Goal: Task Accomplishment & Management: Use online tool/utility

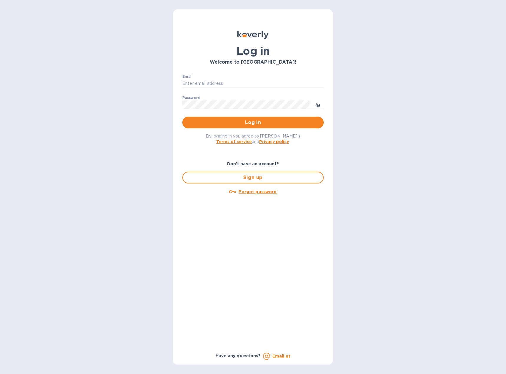
type input "[EMAIL_ADDRESS][DOMAIN_NAME]"
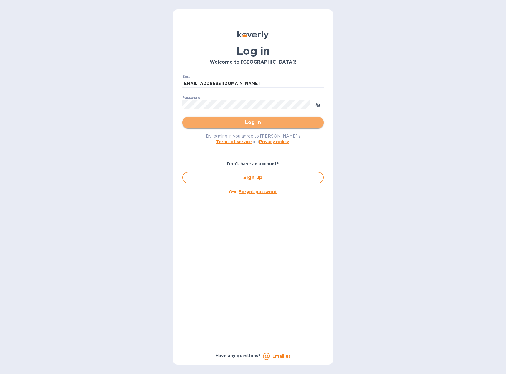
click at [224, 123] on span "Log in" at bounding box center [253, 122] width 132 height 7
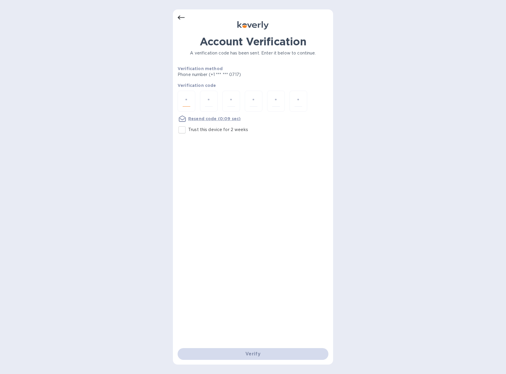
click at [184, 101] on input "number" at bounding box center [187, 101] width 8 height 11
type input "2"
type input "3"
type input "1"
type input "2"
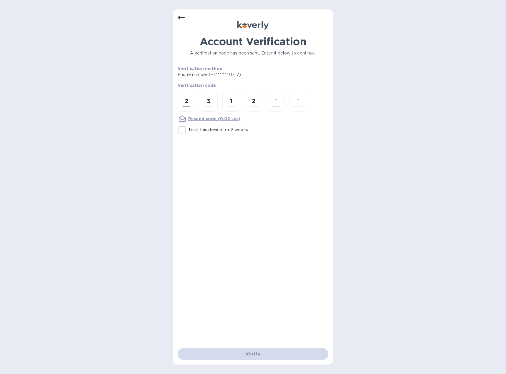
type input "9"
type input "4"
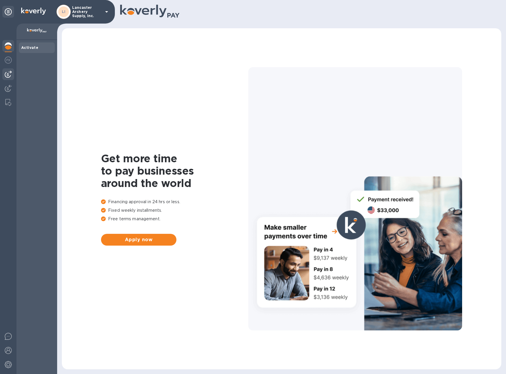
click at [9, 77] on img at bounding box center [8, 74] width 7 height 7
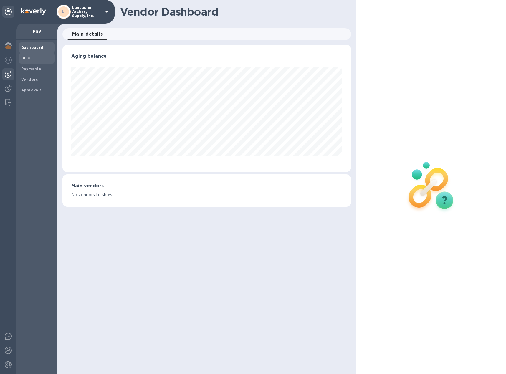
scroll to position [127, 289]
click at [23, 59] on b "Bills" at bounding box center [25, 58] width 9 height 4
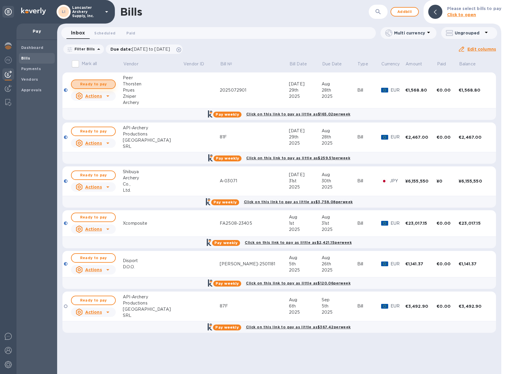
click at [84, 84] on span "Ready to pay" at bounding box center [93, 84] width 34 height 7
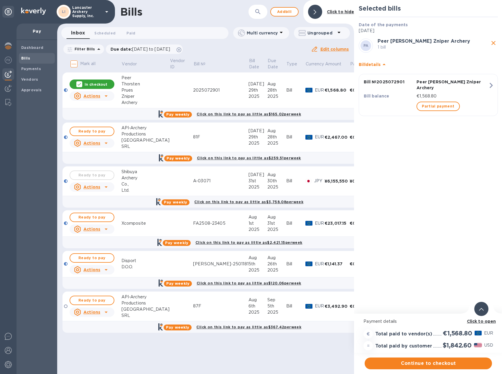
click at [478, 309] on div at bounding box center [481, 309] width 14 height 14
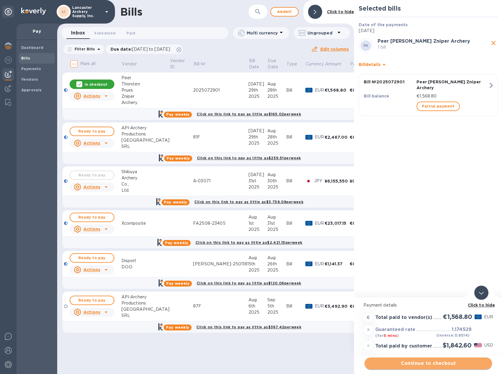
click at [433, 362] on span "Continue to checkout" at bounding box center [428, 363] width 118 height 7
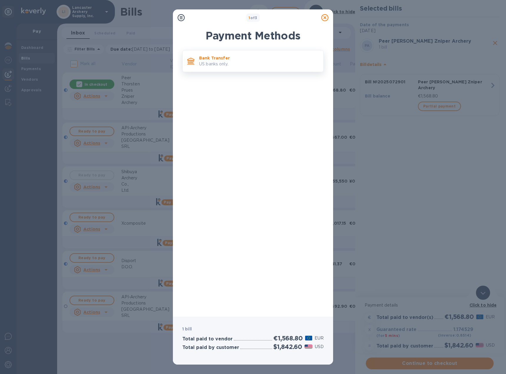
click at [239, 57] on p "Bank Transfer" at bounding box center [259, 58] width 120 height 6
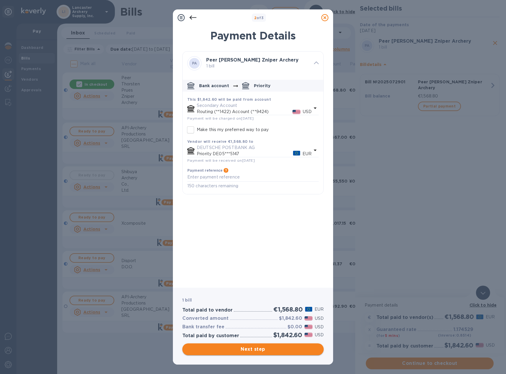
click at [261, 352] on span "Next step" at bounding box center [253, 349] width 132 height 7
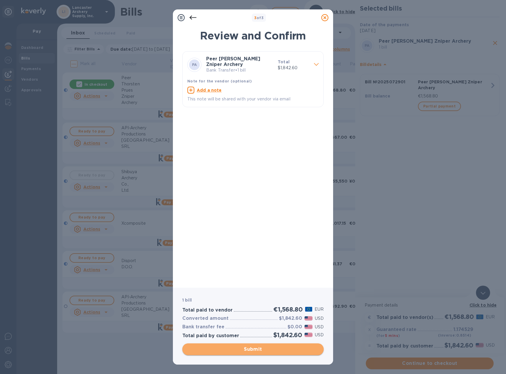
click at [261, 349] on span "Submit" at bounding box center [253, 349] width 132 height 7
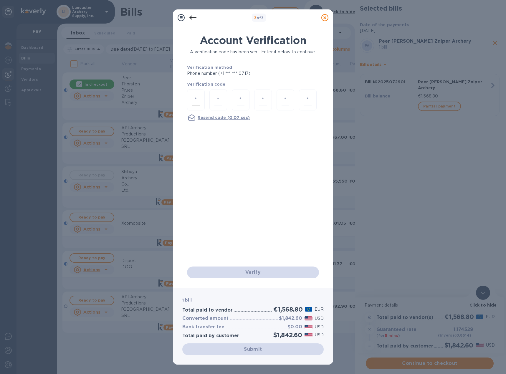
click at [194, 107] on div at bounding box center [196, 100] width 18 height 21
type input "5"
type input "6"
type input "7"
type input "6"
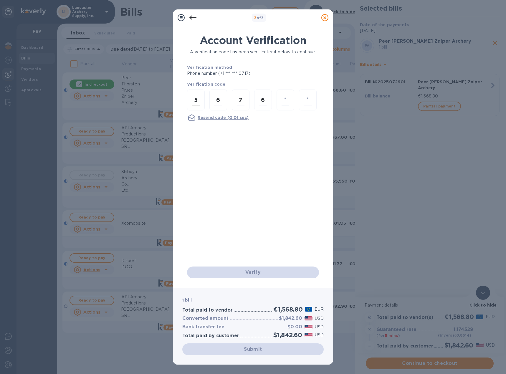
type input "0"
type input "9"
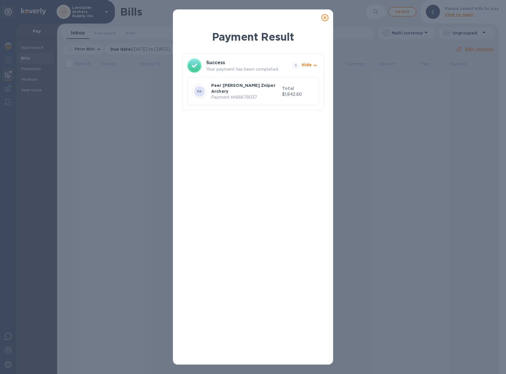
click at [325, 19] on icon at bounding box center [324, 17] width 7 height 7
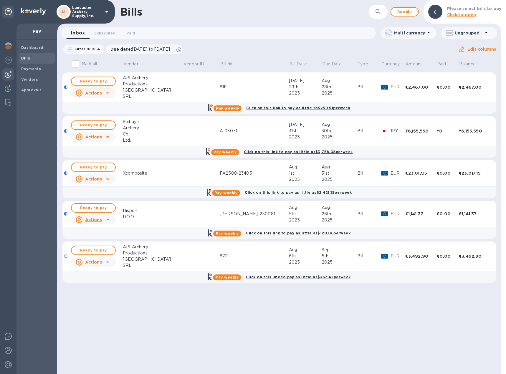
click at [100, 84] on span "Ready to pay" at bounding box center [93, 81] width 34 height 7
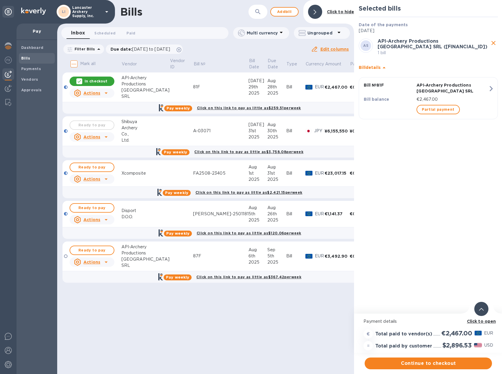
click at [483, 306] on div at bounding box center [481, 309] width 14 height 14
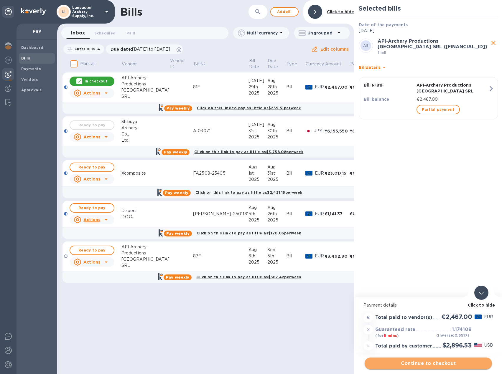
click at [427, 364] on span "Continue to checkout" at bounding box center [428, 363] width 118 height 7
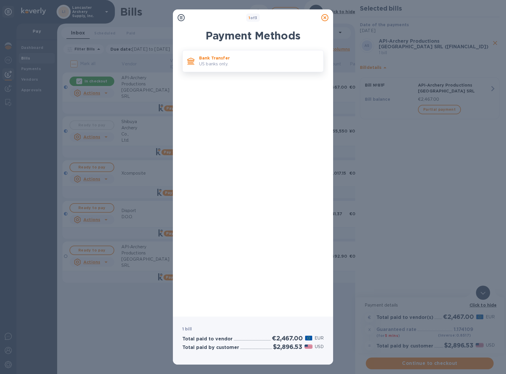
click at [227, 69] on div "Bank Transfer US banks only." at bounding box center [259, 61] width 124 height 17
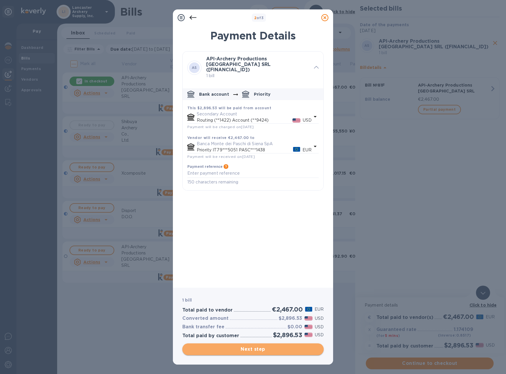
click at [258, 351] on span "Next step" at bounding box center [253, 349] width 132 height 7
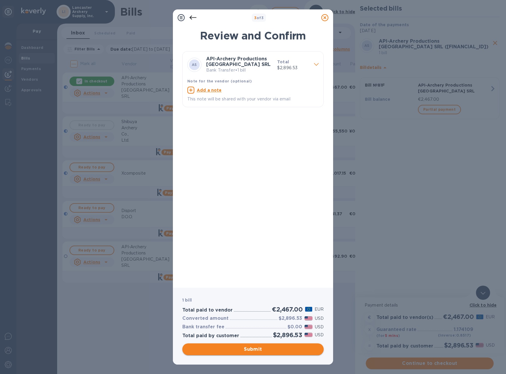
click at [258, 351] on span "Submit" at bounding box center [253, 349] width 132 height 7
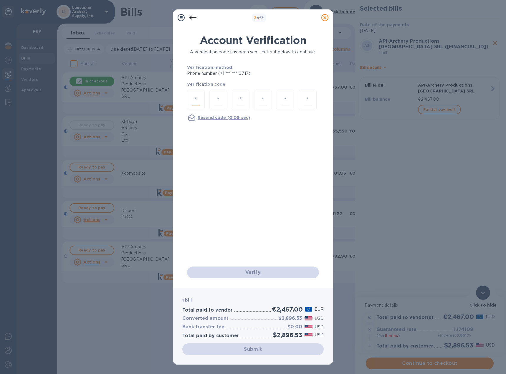
click at [197, 102] on input "number" at bounding box center [196, 100] width 8 height 11
type input "1"
type input "5"
type input "9"
type input "3"
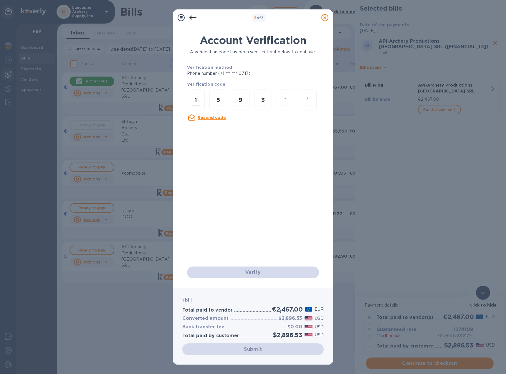
type input "9"
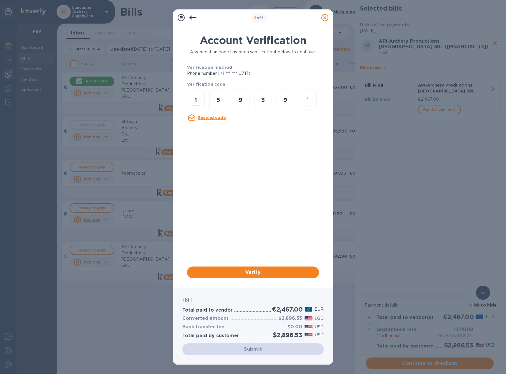
type input "7"
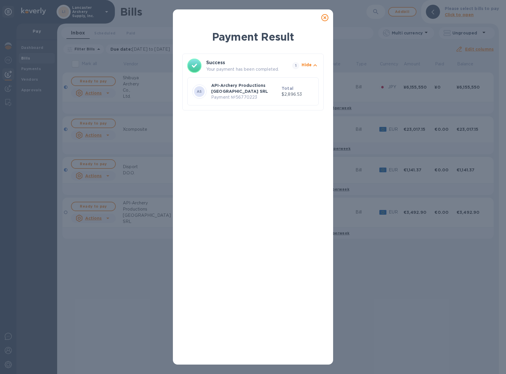
click at [326, 19] on icon at bounding box center [324, 17] width 7 height 7
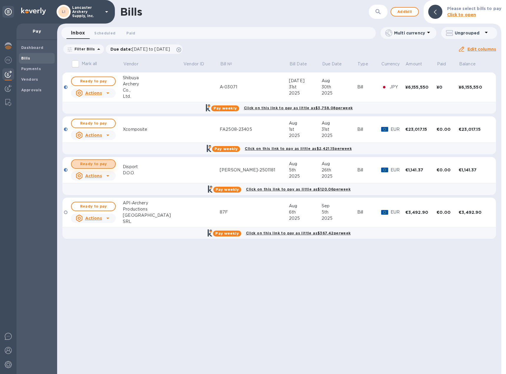
click at [100, 164] on span "Ready to pay" at bounding box center [93, 164] width 34 height 7
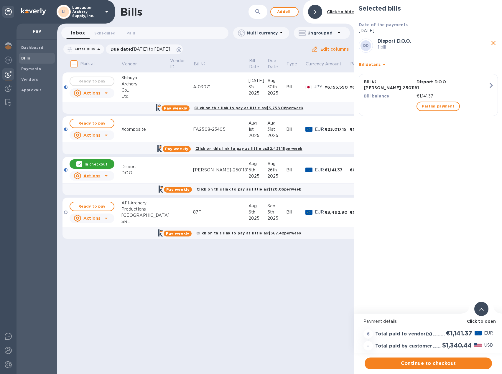
click at [484, 307] on div at bounding box center [481, 309] width 14 height 14
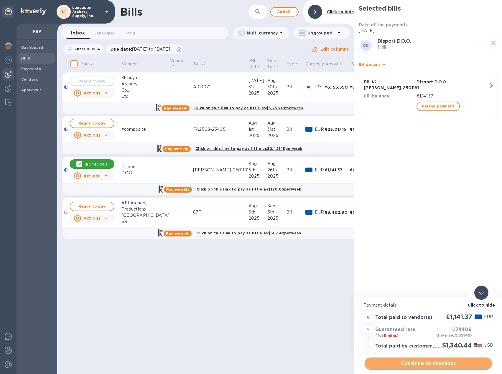
click at [431, 360] on button "Continue to checkout" at bounding box center [428, 364] width 127 height 12
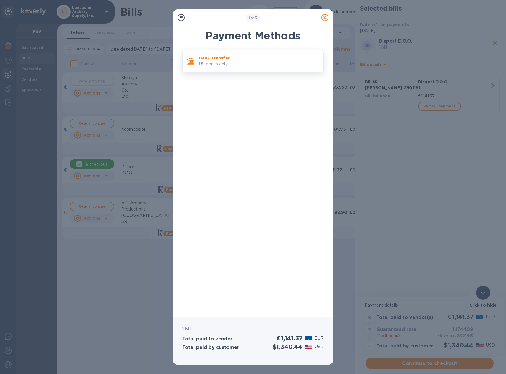
click at [288, 65] on p "US banks only." at bounding box center [259, 64] width 120 height 6
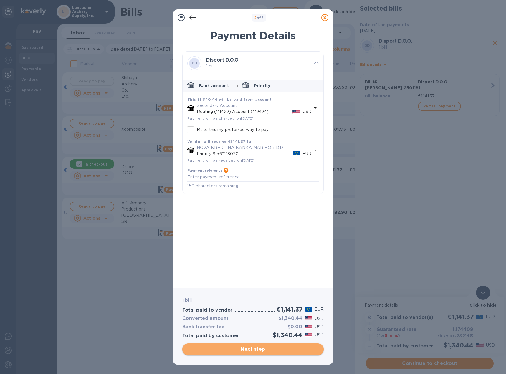
click at [253, 348] on span "Next step" at bounding box center [253, 349] width 132 height 7
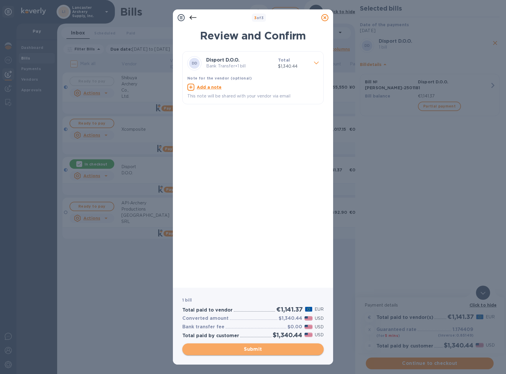
click at [254, 351] on span "Submit" at bounding box center [253, 349] width 132 height 7
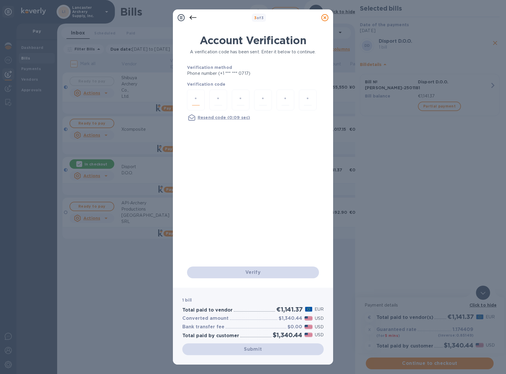
click at [197, 98] on input "number" at bounding box center [196, 100] width 8 height 11
type input "3"
type input "0"
type input "2"
type input "5"
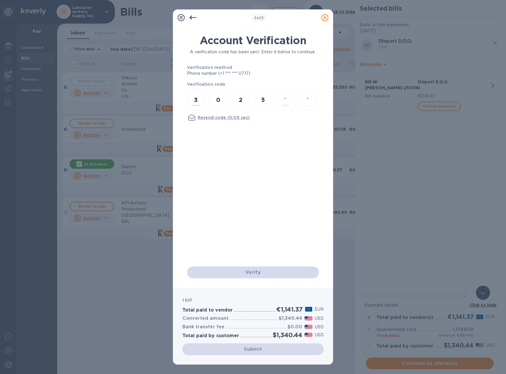
type input "5"
click at [259, 271] on div "Verify" at bounding box center [253, 272] width 137 height 17
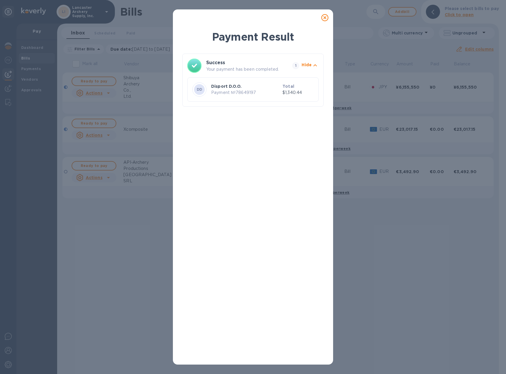
click at [324, 17] on icon at bounding box center [324, 17] width 7 height 7
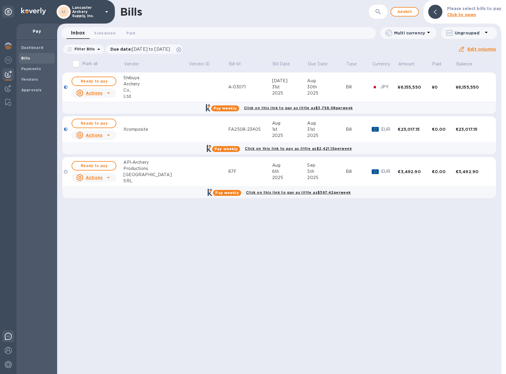
click at [9, 340] on img at bounding box center [8, 336] width 7 height 7
click at [10, 351] on img at bounding box center [8, 350] width 7 height 7
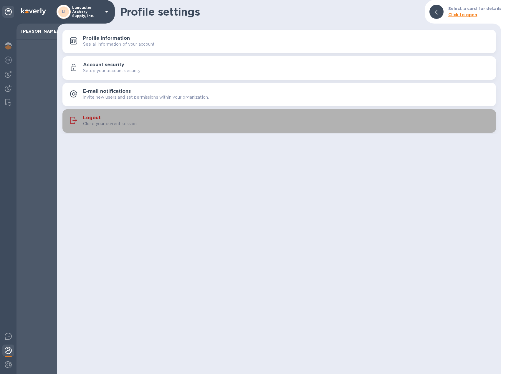
click at [93, 121] on p "Close your current session." at bounding box center [110, 124] width 55 height 6
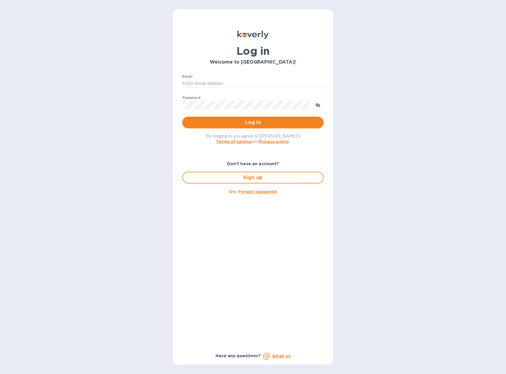
type input "[EMAIL_ADDRESS][DOMAIN_NAME]"
